Goal: Task Accomplishment & Management: Use online tool/utility

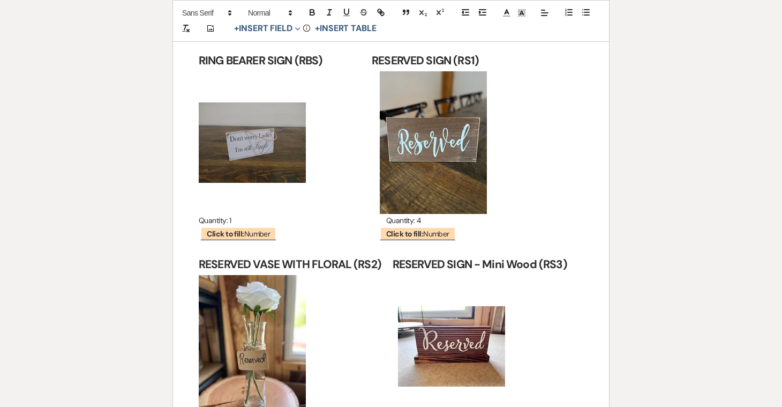
scroll to position [12024, 0]
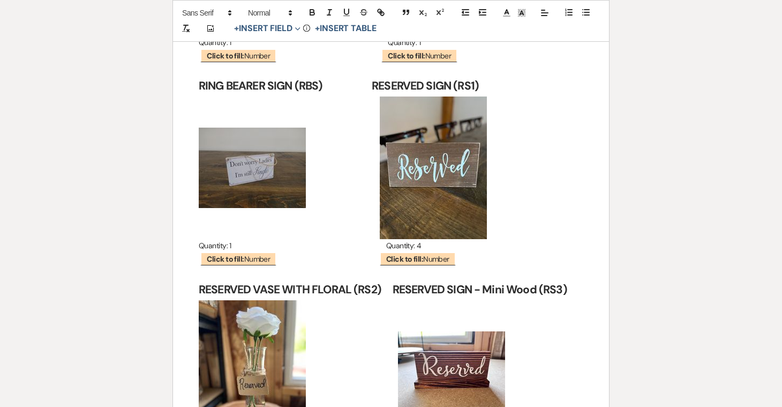
scroll to position [11999, 0]
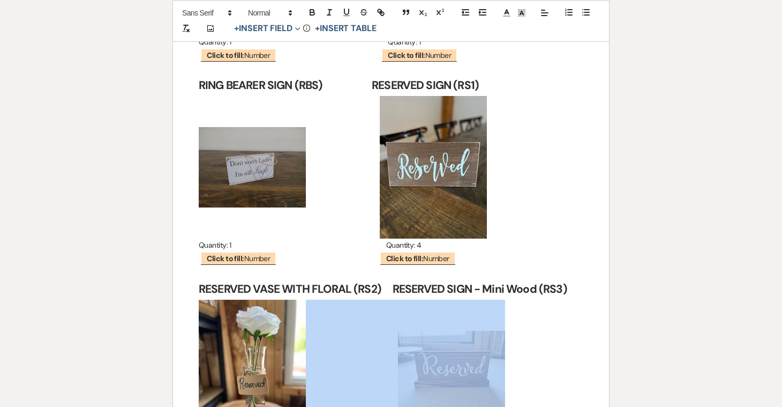
drag, startPoint x: 392, startPoint y: 299, endPoint x: 465, endPoint y: 356, distance: 92.7
click at [465, 356] on img "﻿ ﻿" at bounding box center [451, 371] width 107 height 80
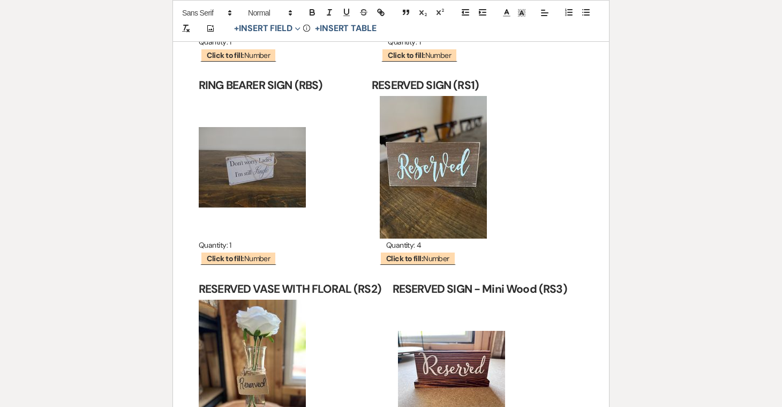
click at [545, 337] on p "﻿ ﻿ ﻿ ﻿" at bounding box center [391, 371] width 385 height 143
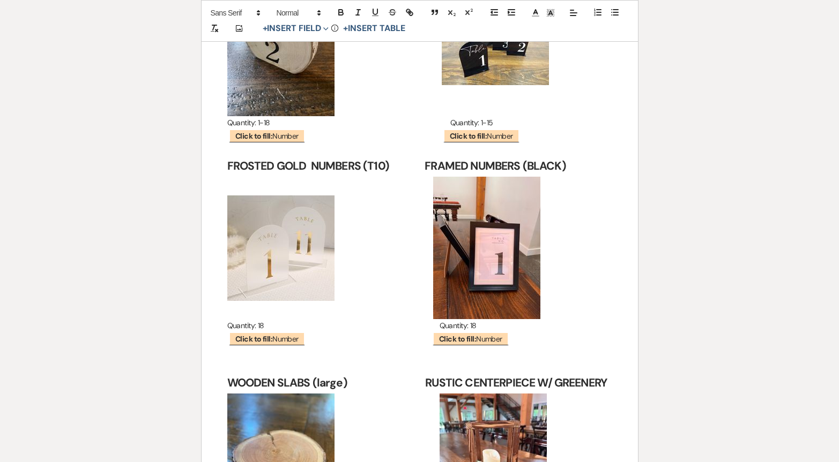
scroll to position [2622, 0]
